Goal: Task Accomplishment & Management: Manage account settings

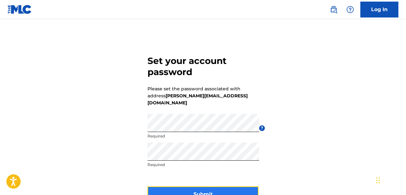
click at [208, 187] on button "Submit" at bounding box center [203, 194] width 111 height 16
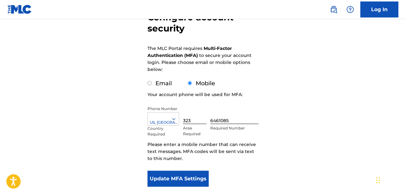
scroll to position [78, 0]
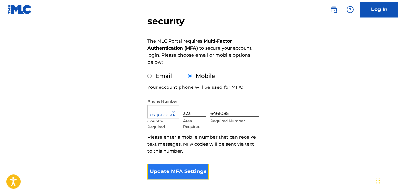
click at [169, 174] on button "Update MFA Settings" at bounding box center [178, 171] width 61 height 16
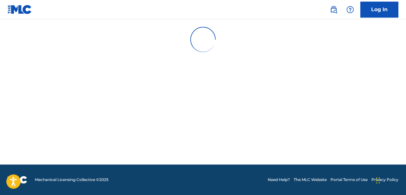
scroll to position [0, 0]
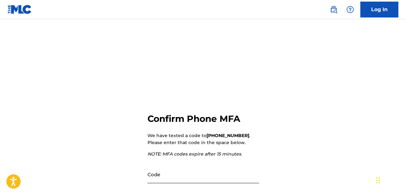
click at [165, 175] on input "Code" at bounding box center [204, 174] width 112 height 18
paste input "496639"
type input "496639"
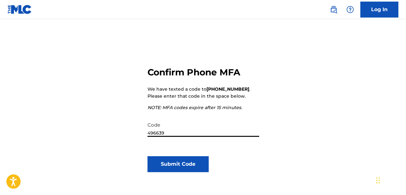
scroll to position [49, 0]
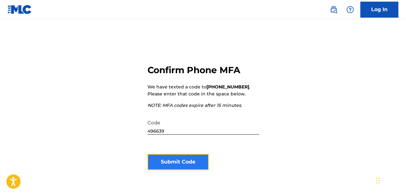
click at [165, 161] on button "Submit Code" at bounding box center [178, 162] width 61 height 16
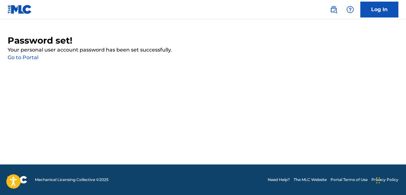
click at [38, 56] on link "Go to Portal" at bounding box center [23, 57] width 31 height 6
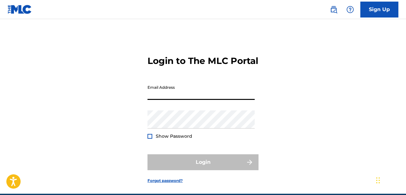
click at [179, 100] on input "Email Address" at bounding box center [201, 91] width 107 height 18
type input "[PERSON_NAME][EMAIL_ADDRESS][DOMAIN_NAME]"
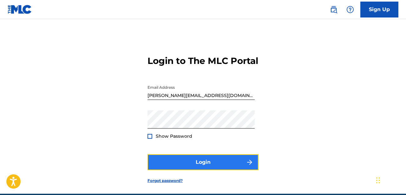
click at [205, 170] on button "Login" at bounding box center [203, 162] width 111 height 16
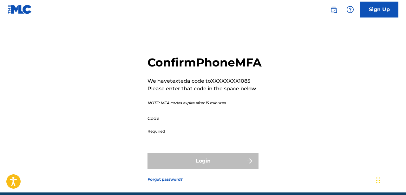
click at [161, 127] on input "Code" at bounding box center [201, 118] width 107 height 18
paste input "213952"
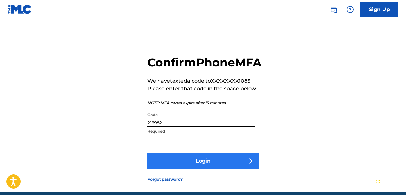
type input "213952"
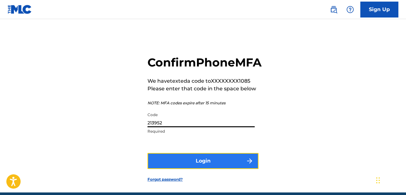
click at [197, 169] on button "Login" at bounding box center [203, 161] width 111 height 16
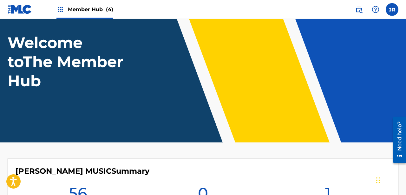
scroll to position [4, 0]
